Goal: Information Seeking & Learning: Learn about a topic

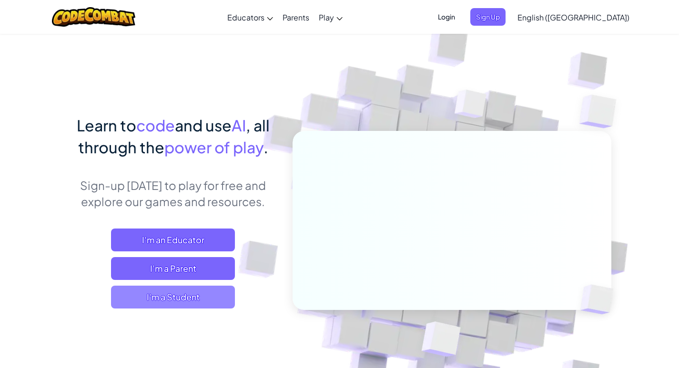
click at [167, 298] on span "I'm a Student" at bounding box center [173, 297] width 124 height 23
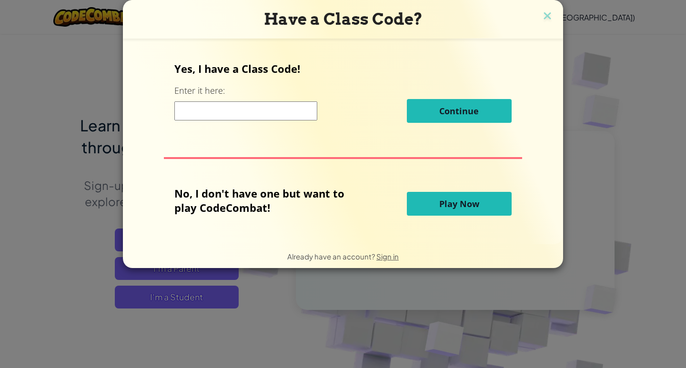
click at [498, 201] on button "Play Now" at bounding box center [459, 204] width 105 height 24
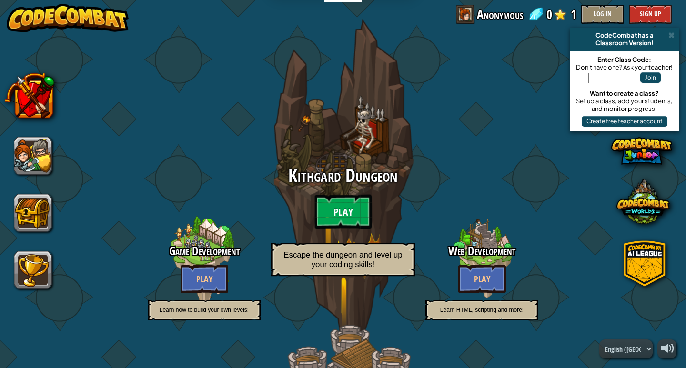
click at [358, 208] on btn "Play" at bounding box center [342, 212] width 57 height 34
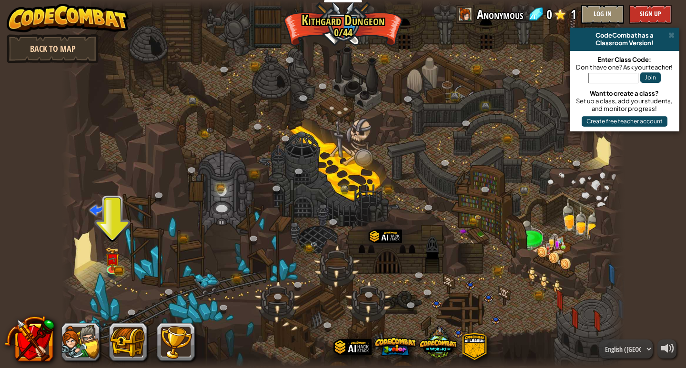
click at [44, 37] on link "Back to Map" at bounding box center [53, 48] width 92 height 29
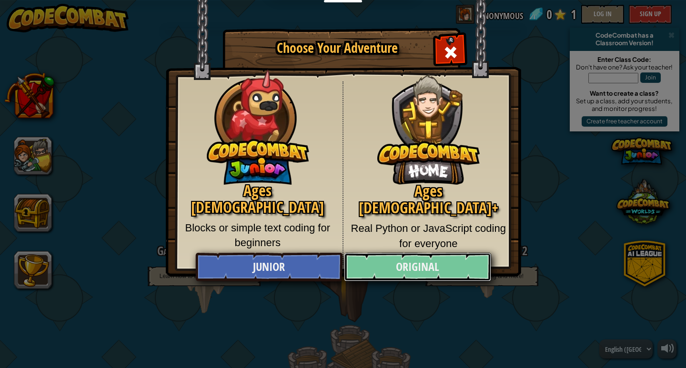
click at [448, 263] on link "Original" at bounding box center [417, 267] width 147 height 29
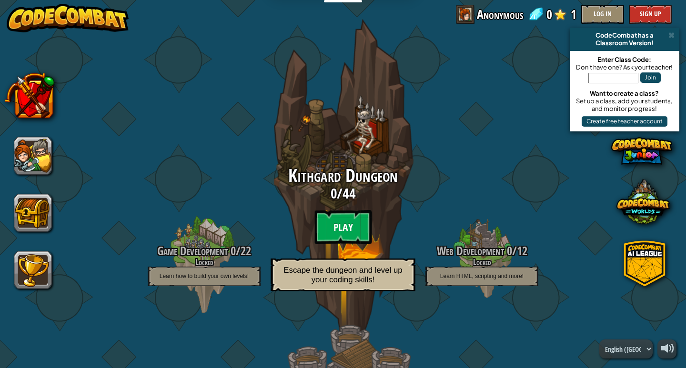
click at [338, 222] on btn "Play" at bounding box center [342, 227] width 57 height 34
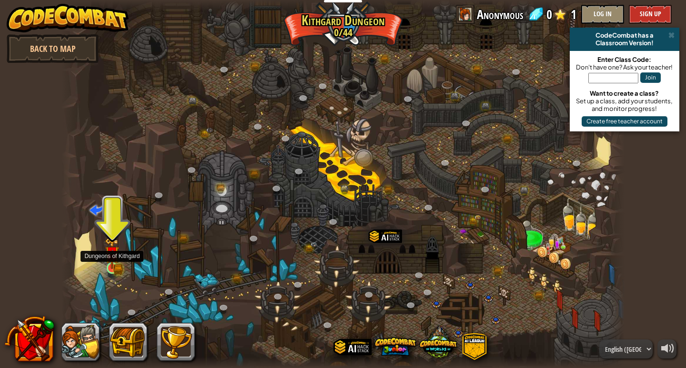
click at [111, 270] on div at bounding box center [112, 267] width 11 height 11
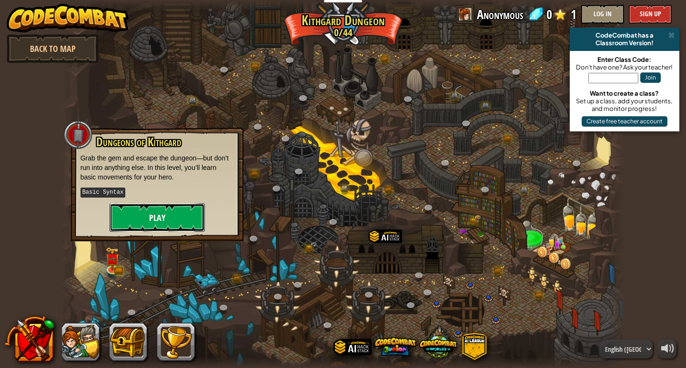
click at [137, 213] on button "Play" at bounding box center [157, 217] width 95 height 29
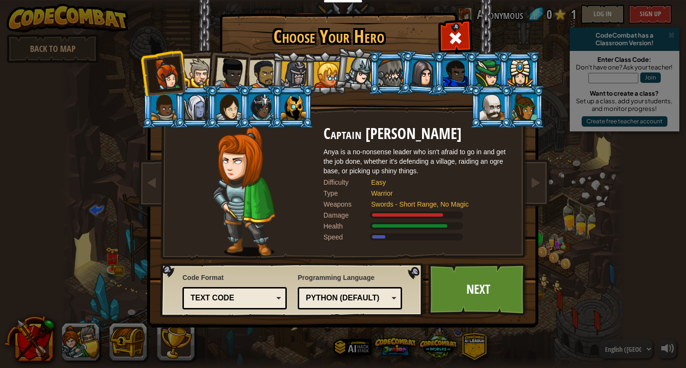
click at [253, 293] on div "Text code" at bounding box center [232, 298] width 82 height 11
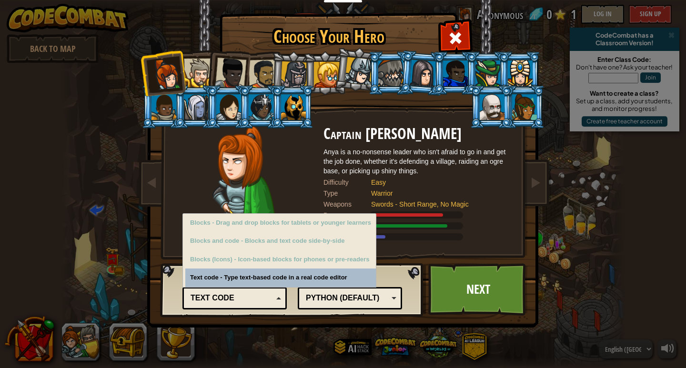
click at [253, 292] on div "Text code" at bounding box center [235, 298] width 92 height 15
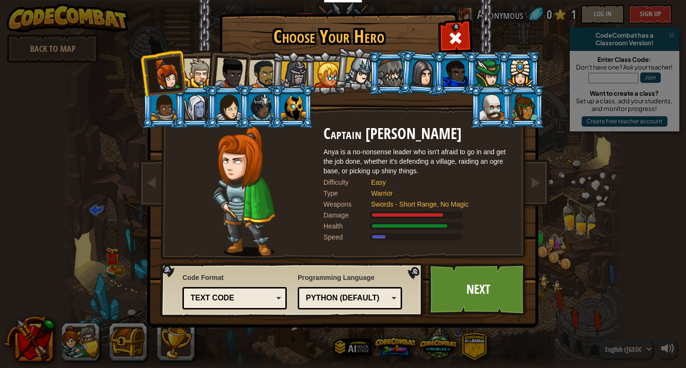
click at [253, 292] on div "Text code" at bounding box center [235, 298] width 92 height 15
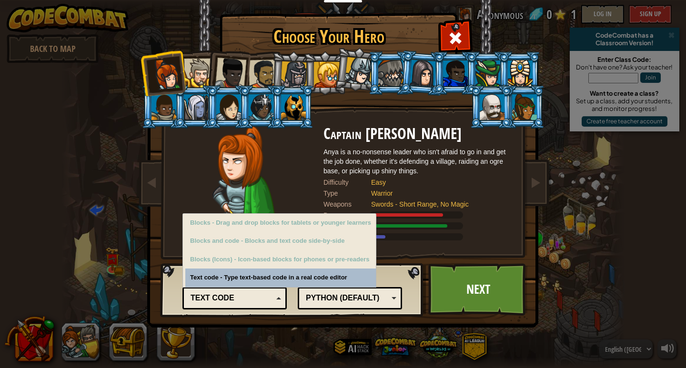
click at [253, 298] on div "Text code" at bounding box center [232, 298] width 82 height 11
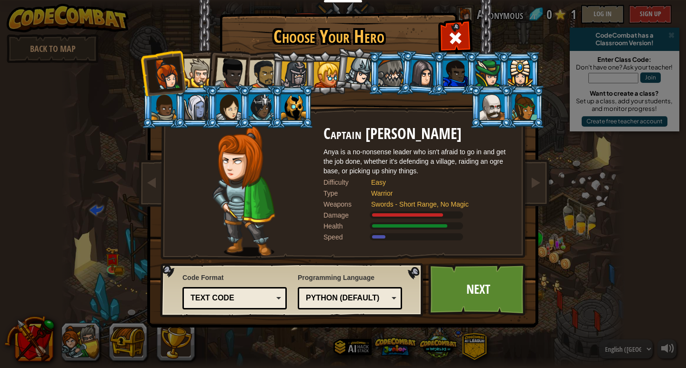
click at [298, 291] on div "Python (Default) JavaScript Lua C++ Java (Experimental) Python (Default)" at bounding box center [350, 298] width 104 height 22
click at [441, 299] on link "Next" at bounding box center [478, 289] width 100 height 52
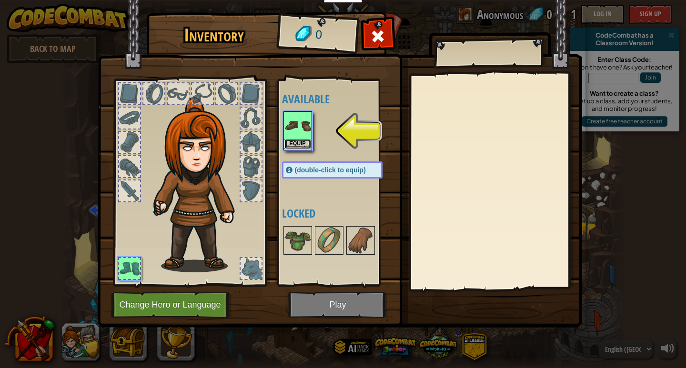
click at [302, 145] on button "Equip" at bounding box center [297, 144] width 27 height 10
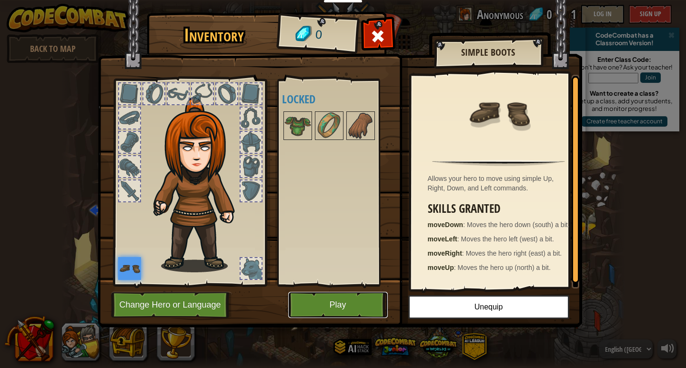
click at [372, 308] on button "Play" at bounding box center [338, 305] width 100 height 26
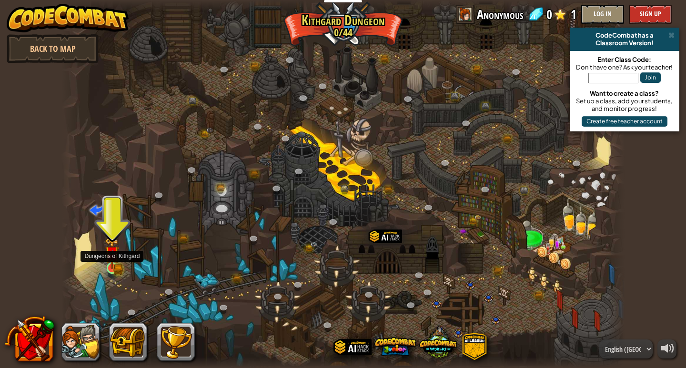
click at [113, 263] on img at bounding box center [112, 253] width 14 height 31
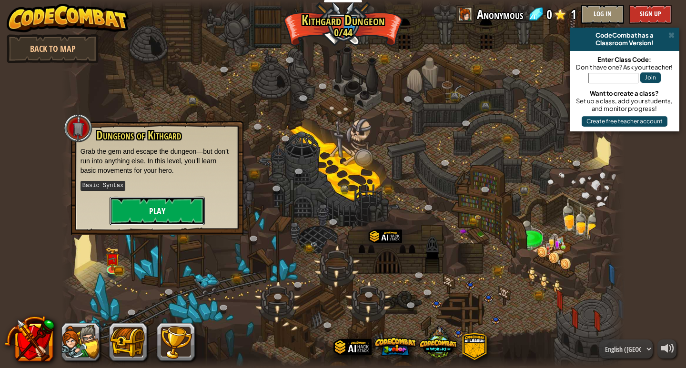
click at [165, 212] on button "Play" at bounding box center [157, 211] width 95 height 29
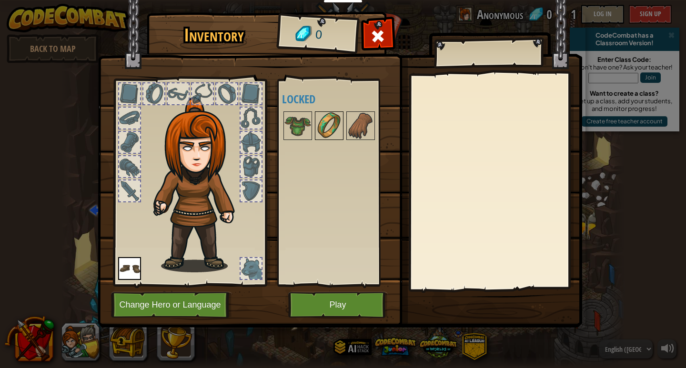
click at [325, 126] on img at bounding box center [329, 125] width 27 height 27
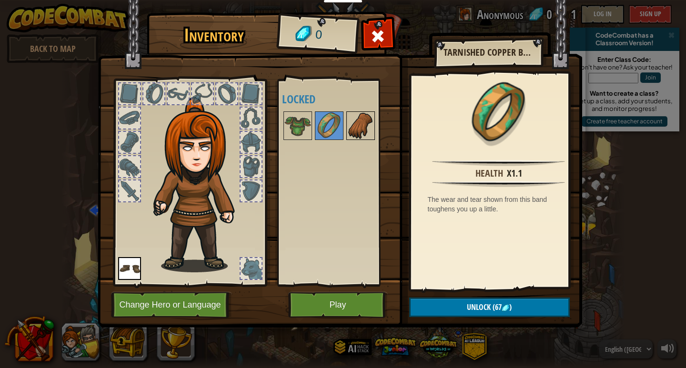
click at [355, 125] on img at bounding box center [360, 125] width 27 height 27
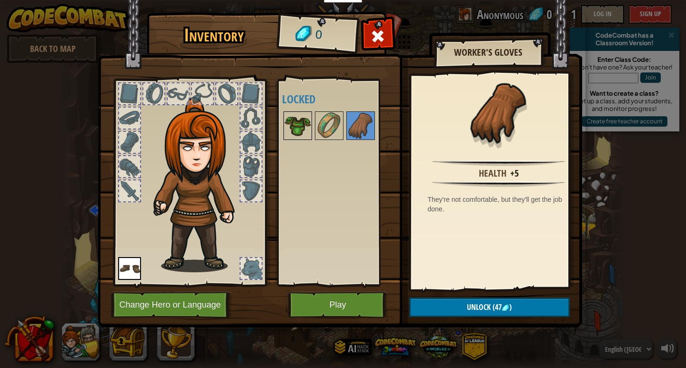
click at [290, 121] on img at bounding box center [297, 125] width 27 height 27
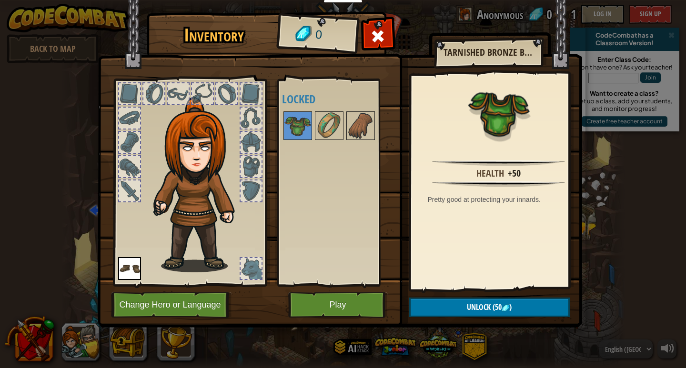
click at [301, 198] on div "Available Equip (double-click to equip) Locked" at bounding box center [342, 182] width 120 height 199
click at [356, 305] on button "Play" at bounding box center [338, 305] width 100 height 26
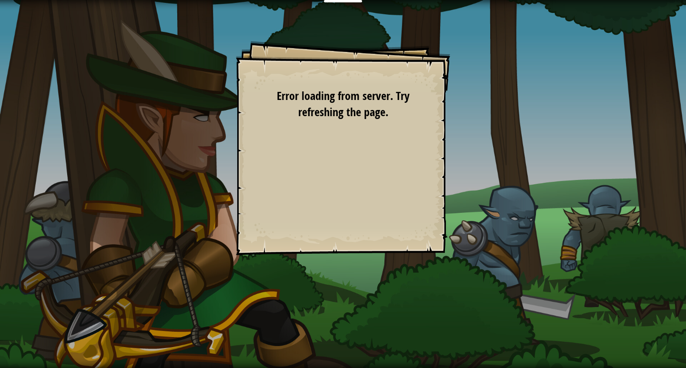
click at [364, 2] on div "Goals Avoid the spikes. Collect the gem. Start Level Error loading from server.…" at bounding box center [343, 184] width 686 height 368
click at [362, 7] on div "Goals Avoid the spikes. Collect the gem. Start Level Error loading from server.…" at bounding box center [343, 184] width 686 height 368
click at [342, 70] on div "Goals Avoid the spikes. Collect the gem. Start Level Error loading from server.…" at bounding box center [343, 148] width 214 height 214
drag, startPoint x: 342, startPoint y: 81, endPoint x: 341, endPoint y: 101, distance: 20.0
click at [341, 100] on div "Goals Avoid the spikes. Collect the gem. Start Level Error loading from server.…" at bounding box center [343, 148] width 214 height 214
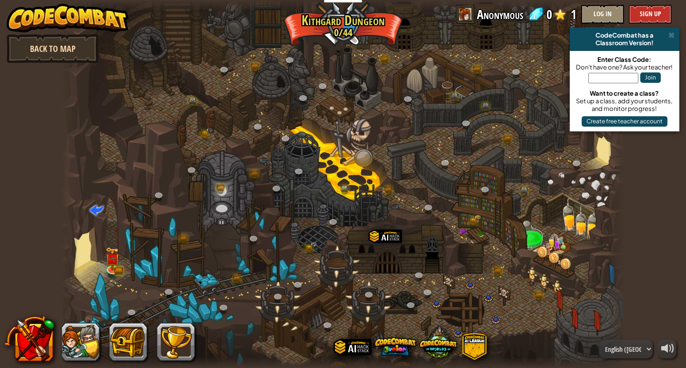
click at [35, 46] on link "Back to Map" at bounding box center [53, 48] width 92 height 29
click at [113, 264] on img at bounding box center [112, 253] width 14 height 31
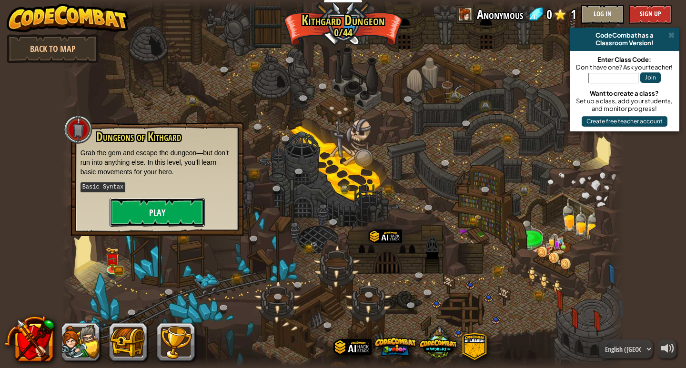
click at [145, 203] on button "Play" at bounding box center [157, 212] width 95 height 29
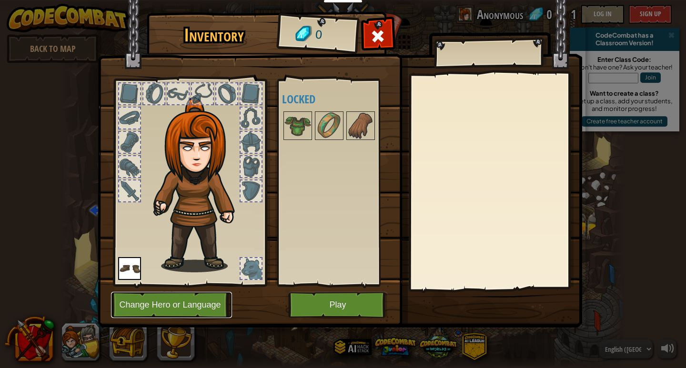
click at [213, 301] on button "Change Hero or Language" at bounding box center [171, 305] width 121 height 26
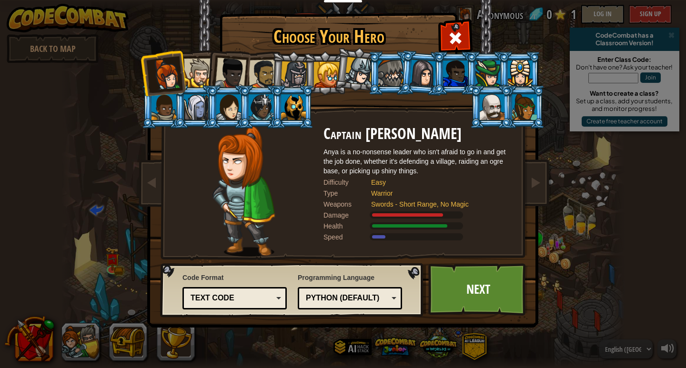
click at [293, 111] on div at bounding box center [293, 107] width 25 height 26
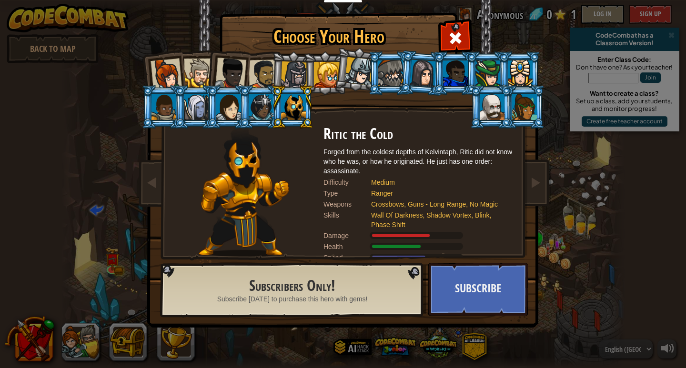
click at [252, 112] on div at bounding box center [261, 107] width 25 height 26
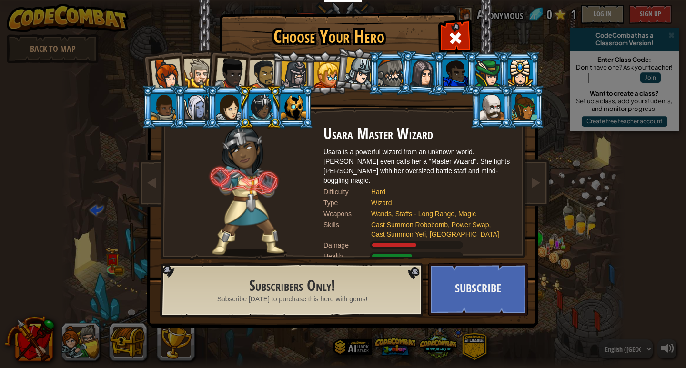
click at [236, 108] on div at bounding box center [228, 107] width 25 height 26
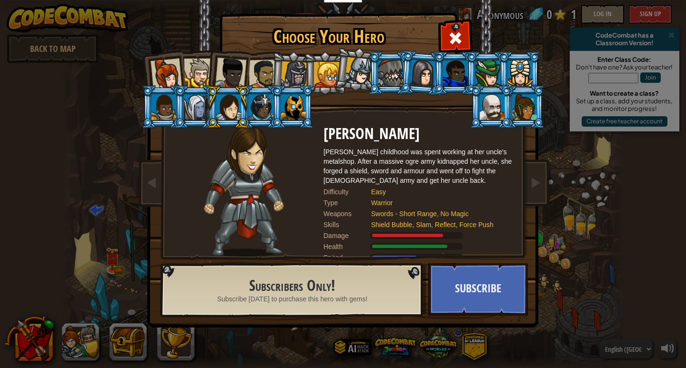
click at [521, 84] on div at bounding box center [520, 73] width 25 height 26
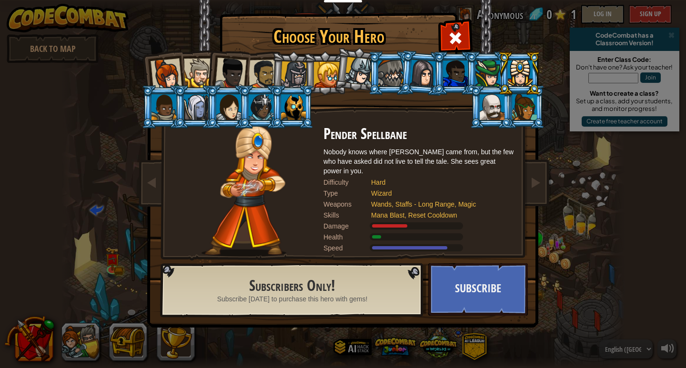
click at [446, 72] on div at bounding box center [455, 73] width 25 height 26
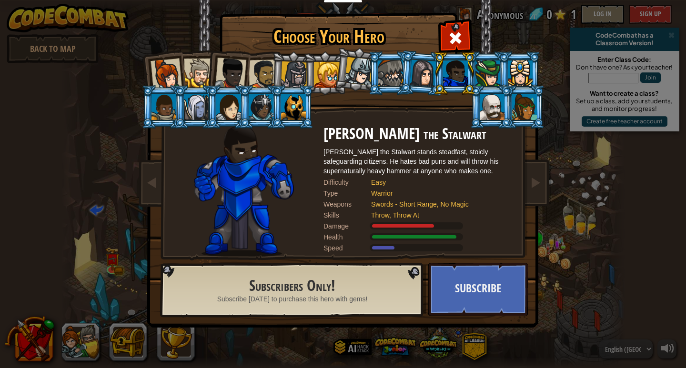
click at [445, 79] on div at bounding box center [455, 73] width 25 height 26
click at [471, 75] on li at bounding box center [454, 72] width 43 height 43
click at [482, 77] on div at bounding box center [487, 73] width 25 height 26
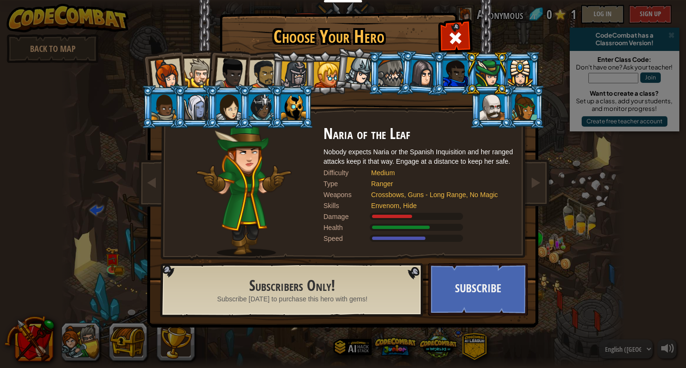
click at [526, 105] on div at bounding box center [524, 107] width 25 height 26
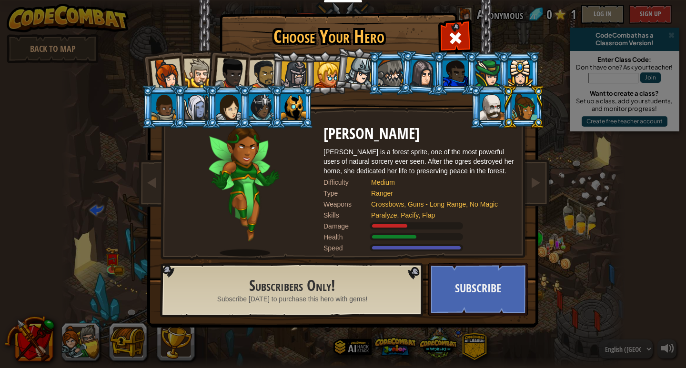
click at [492, 109] on div at bounding box center [492, 107] width 25 height 26
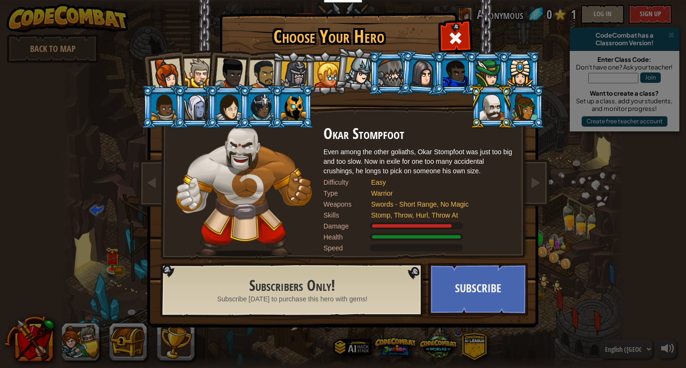
click at [286, 108] on div at bounding box center [293, 107] width 25 height 26
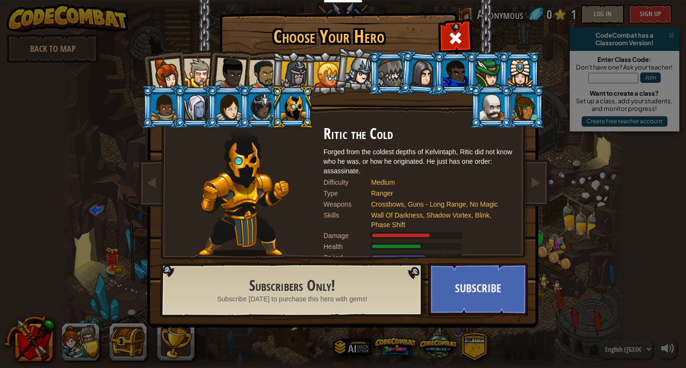
click at [258, 109] on div at bounding box center [261, 107] width 25 height 26
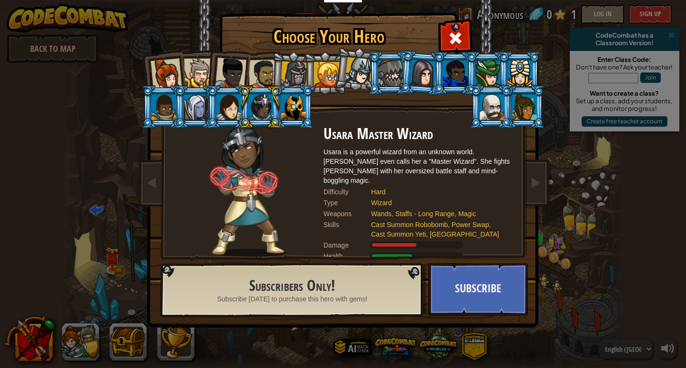
click at [249, 110] on div at bounding box center [261, 107] width 25 height 26
click at [231, 110] on div at bounding box center [228, 107] width 25 height 26
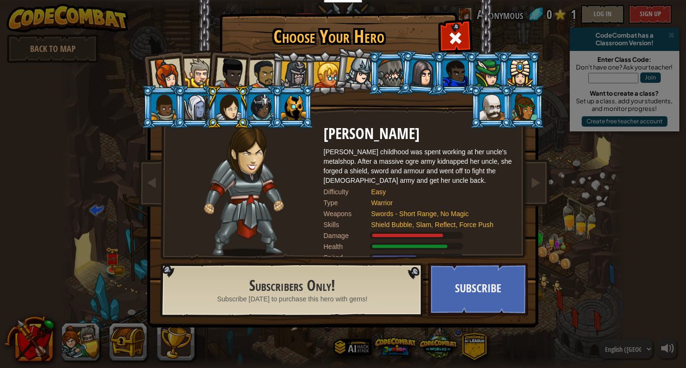
click at [203, 109] on div at bounding box center [196, 107] width 25 height 26
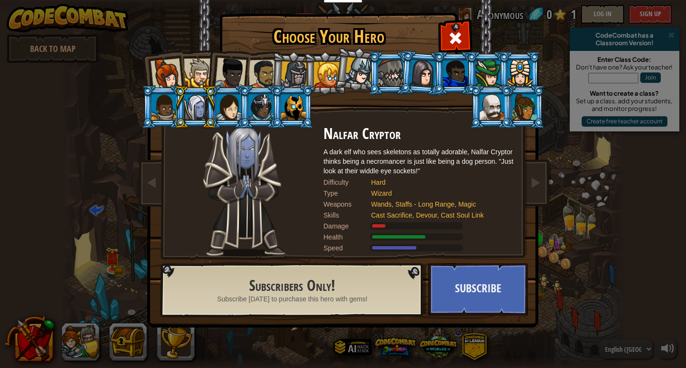
click at [224, 102] on div at bounding box center [228, 107] width 25 height 26
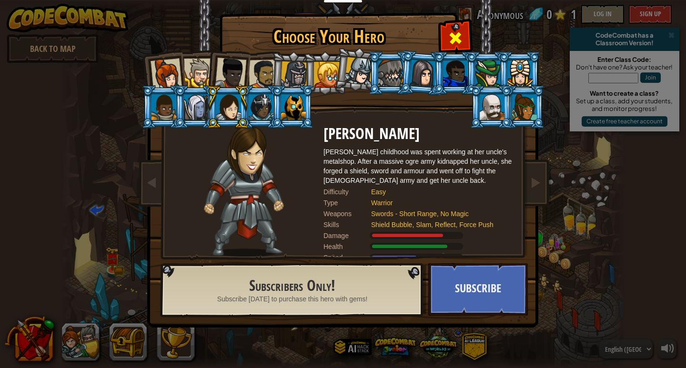
click at [442, 26] on div at bounding box center [455, 37] width 30 height 30
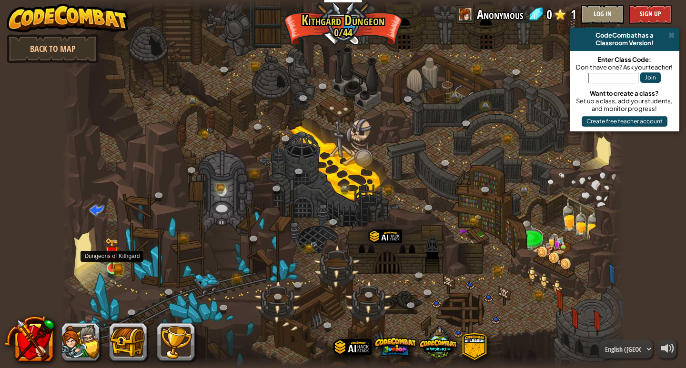
click at [112, 262] on div at bounding box center [112, 267] width 11 height 11
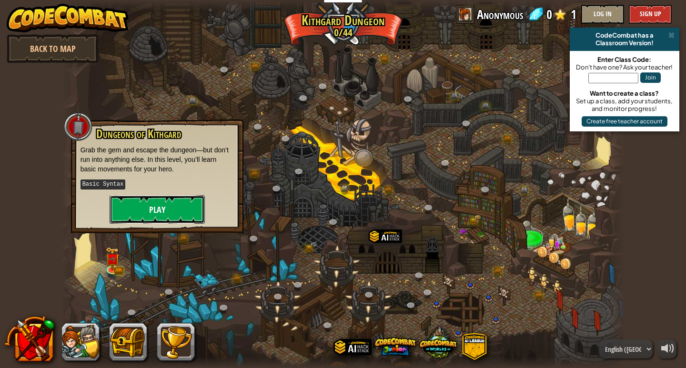
click at [191, 208] on button "Play" at bounding box center [157, 209] width 95 height 29
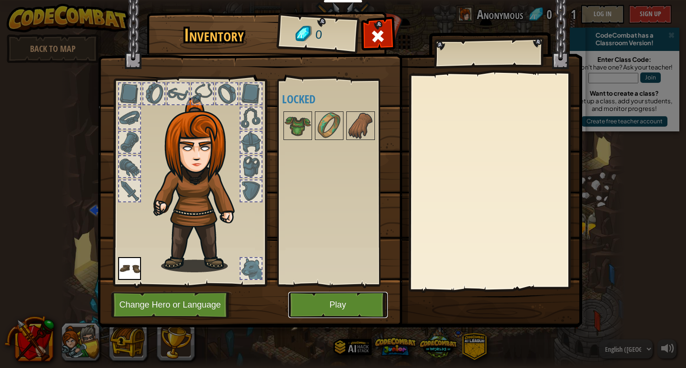
click at [322, 298] on button "Play" at bounding box center [338, 305] width 100 height 26
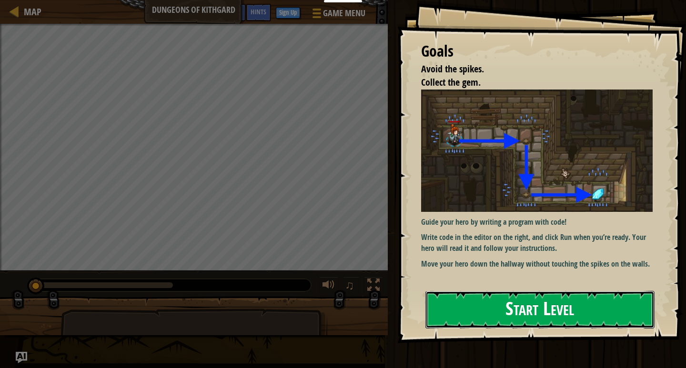
click at [516, 304] on button "Start Level" at bounding box center [539, 310] width 229 height 38
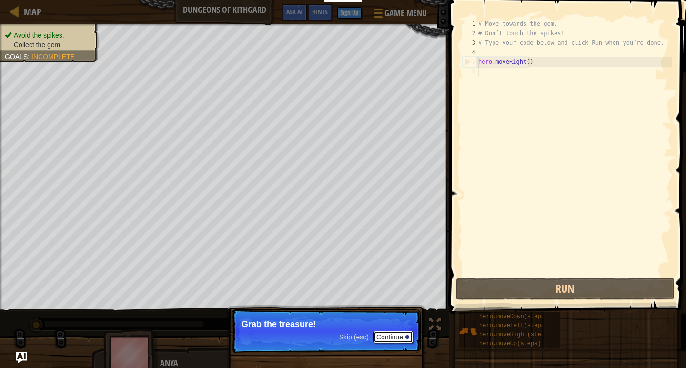
click at [386, 335] on button "Continue" at bounding box center [393, 337] width 40 height 12
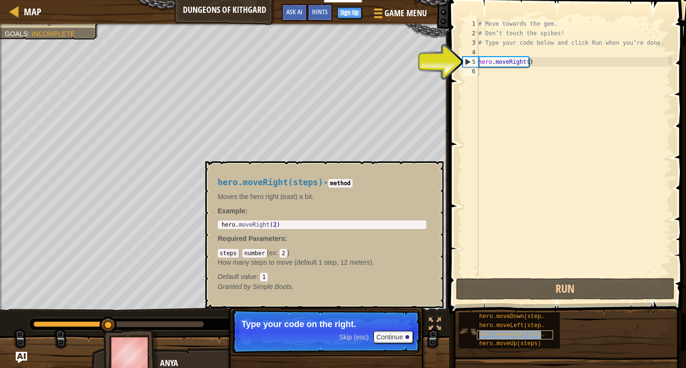
click at [497, 337] on span "hero.moveRight(steps)" at bounding box center [515, 335] width 72 height 7
click at [507, 65] on div "# Move towards the gem. # Don’t touch the spikes! # Type your code below and cl…" at bounding box center [573, 157] width 195 height 276
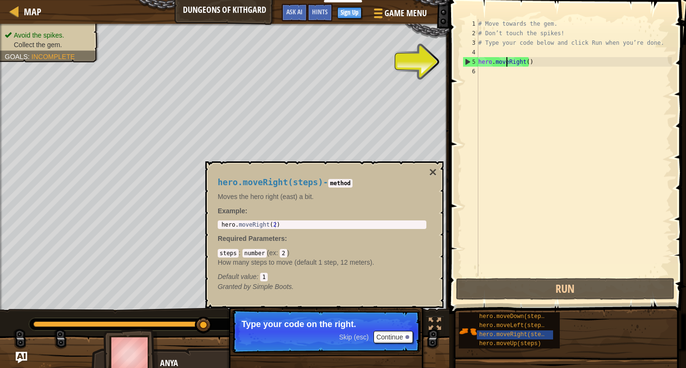
type textarea "Right()"
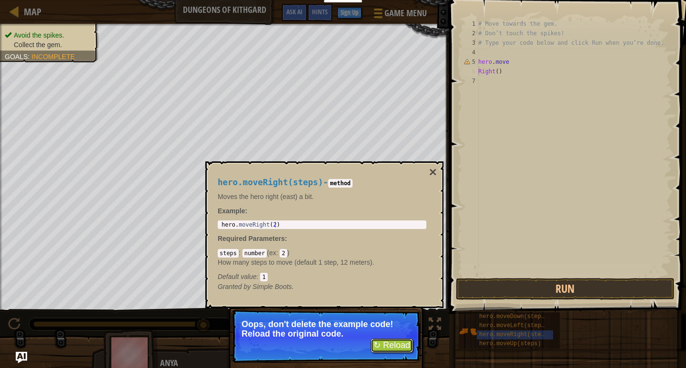
click at [391, 344] on button "↻ Reload" at bounding box center [392, 346] width 42 height 14
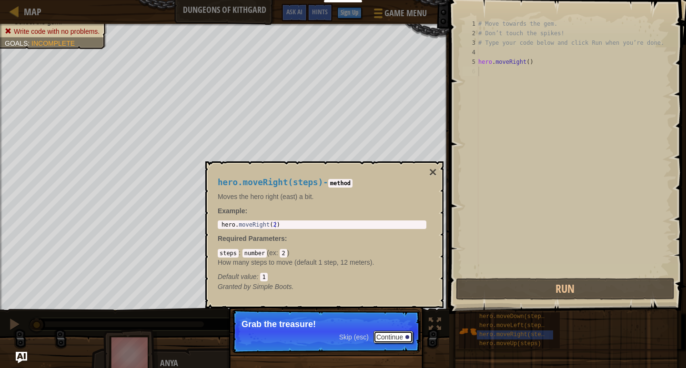
click at [384, 332] on button "Continue" at bounding box center [393, 337] width 40 height 12
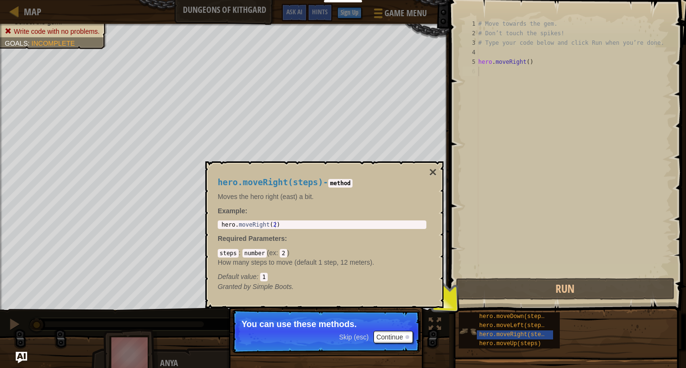
click at [476, 334] on img at bounding box center [468, 331] width 18 height 18
click at [483, 333] on span "hero.moveRight(steps)" at bounding box center [515, 335] width 72 height 7
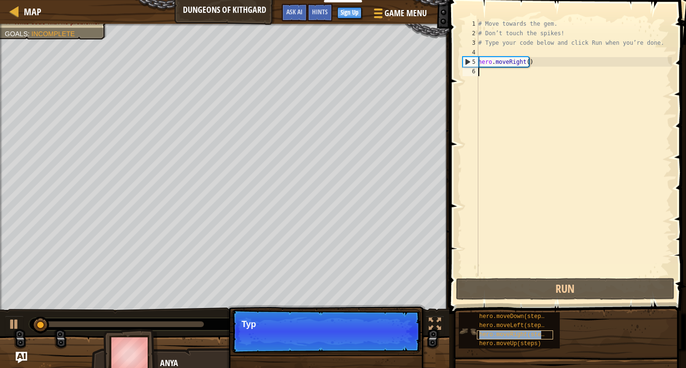
click at [483, 333] on span "hero.moveRight(steps)" at bounding box center [515, 335] width 72 height 7
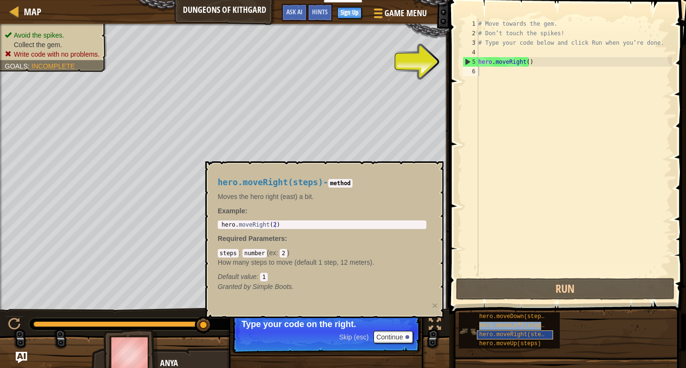
click at [488, 331] on div "hero.moveDown(steps) hero.moveLeft(steps) hero.moveRight(steps) hero.moveUp(ste…" at bounding box center [509, 330] width 101 height 36
click at [488, 336] on span "hero.moveRight(steps)" at bounding box center [515, 335] width 72 height 7
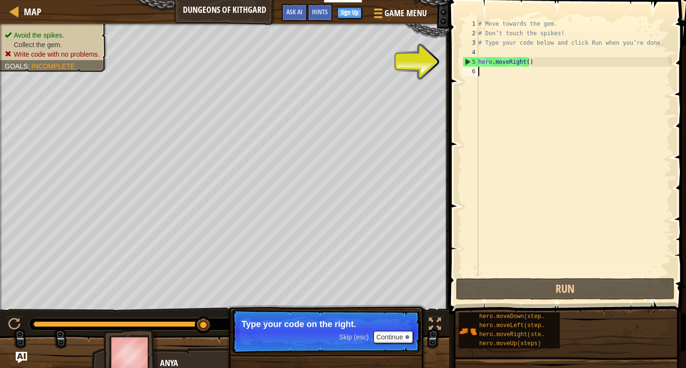
click at [466, 63] on div "5" at bounding box center [470, 62] width 15 height 10
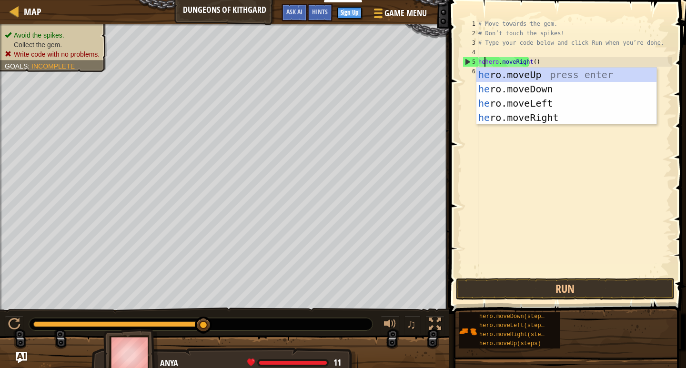
scroll to position [4, 0]
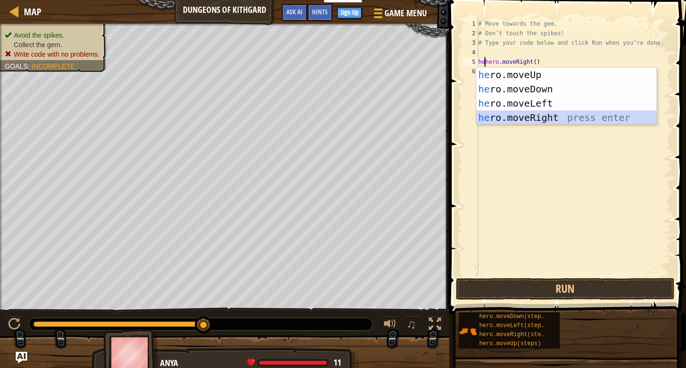
click at [533, 117] on div "he ro.moveUp press enter he ro.moveDown press enter he ro.moveLeft press enter …" at bounding box center [566, 111] width 180 height 86
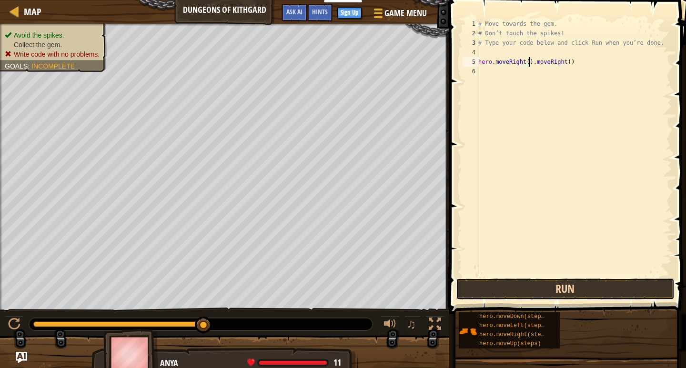
click at [532, 287] on button "Run" at bounding box center [565, 289] width 219 height 22
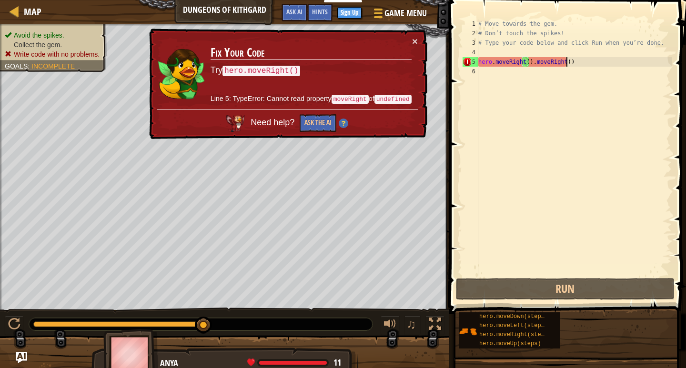
click at [569, 62] on div "# Move towards the gem. # Don’t touch the spikes! # Type your code below and cl…" at bounding box center [573, 157] width 195 height 276
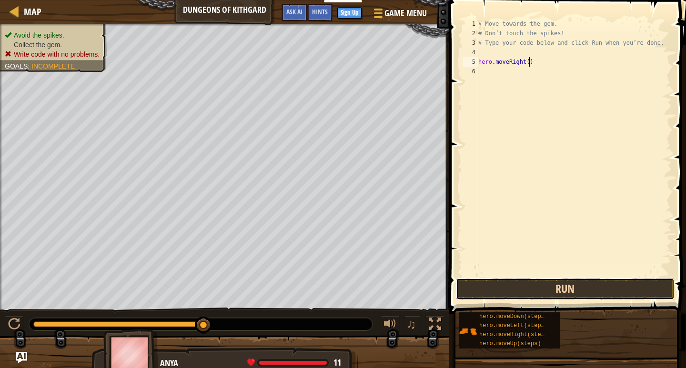
click at [559, 286] on button "Run" at bounding box center [565, 289] width 219 height 22
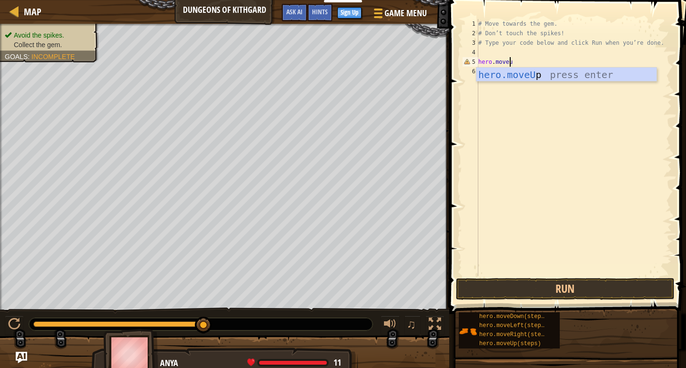
type textarea "hero.moveup"
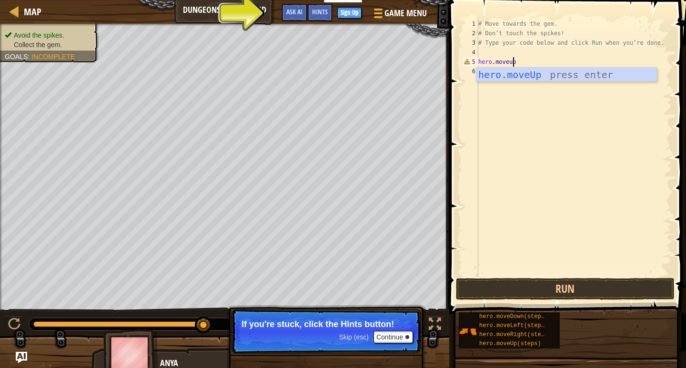
click at [531, 69] on div "hero.moveUp press enter" at bounding box center [566, 89] width 180 height 43
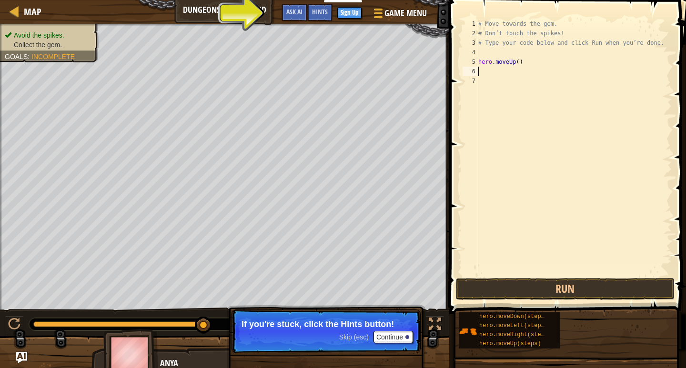
scroll to position [4, 0]
click at [512, 280] on button "Run" at bounding box center [565, 289] width 219 height 22
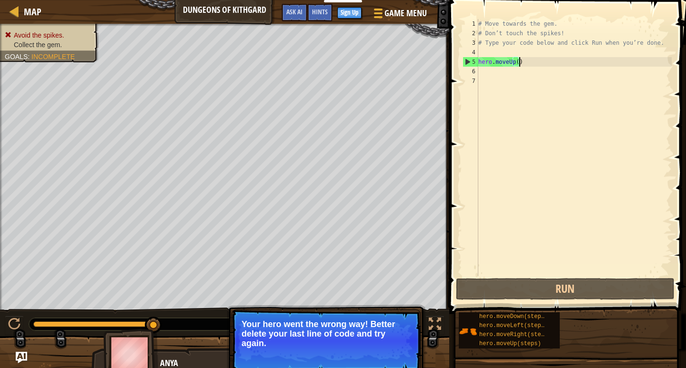
click at [539, 61] on div "# Move towards the gem. # Don’t touch the spikes! # Type your code below and cl…" at bounding box center [573, 157] width 195 height 276
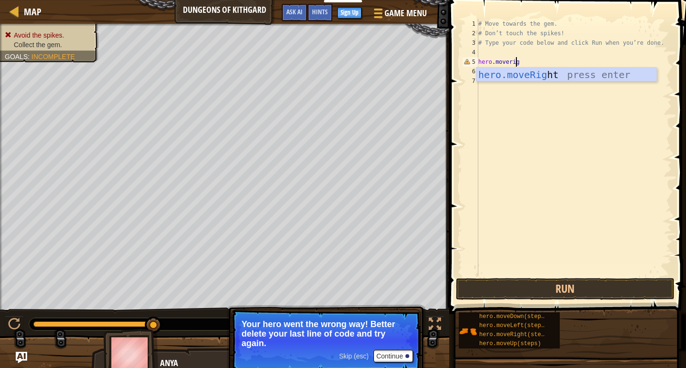
type textarea "hero.moverigh"
click at [537, 76] on div "hero.moveRigh t press enter" at bounding box center [566, 89] width 180 height 43
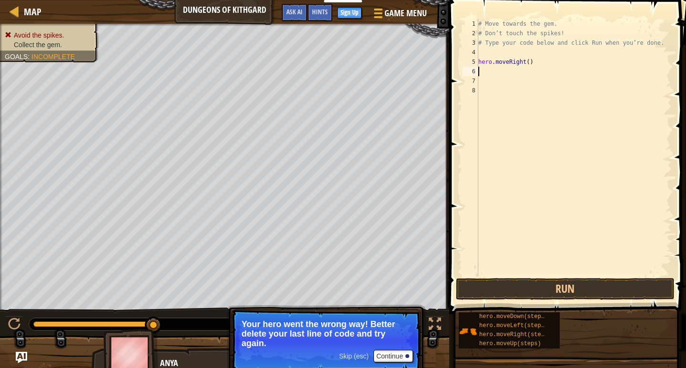
scroll to position [4, 0]
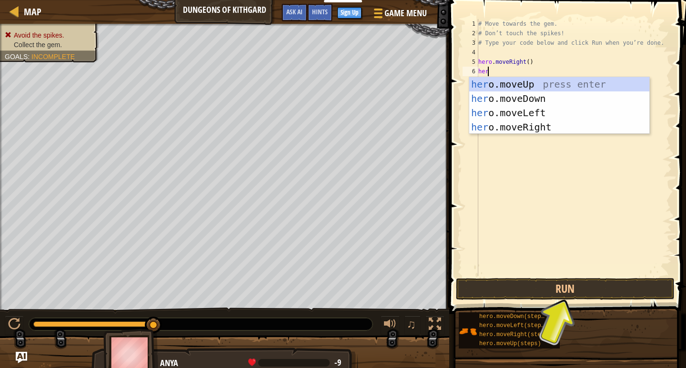
type textarea "hero"
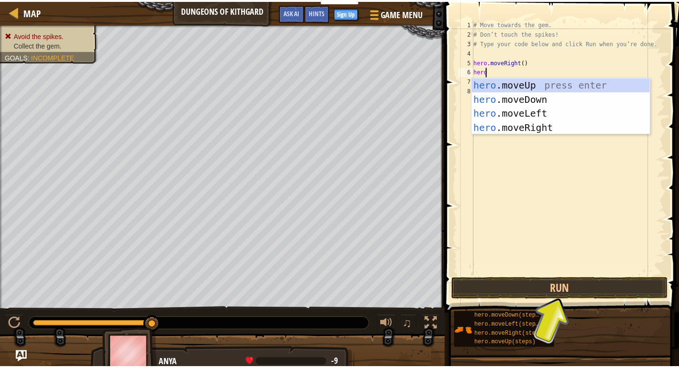
scroll to position [4, 0]
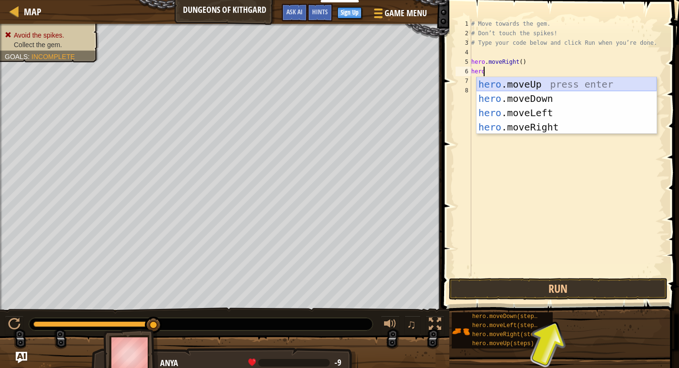
click at [503, 84] on div "hero .moveUp press enter hero .moveDown press enter hero .moveLeft press enter …" at bounding box center [566, 120] width 180 height 86
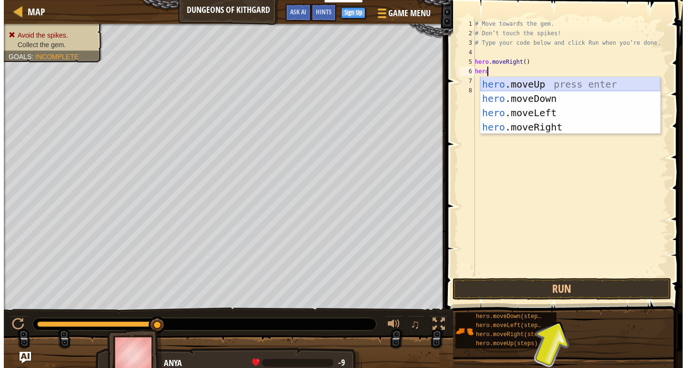
scroll to position [4, 0]
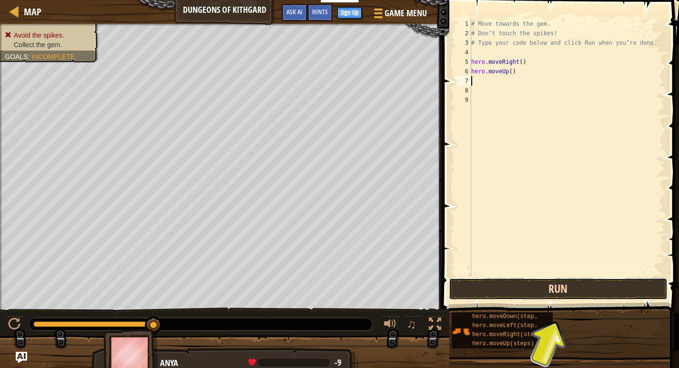
click at [506, 293] on button "Run" at bounding box center [558, 289] width 219 height 22
